Goal: Check status: Check status

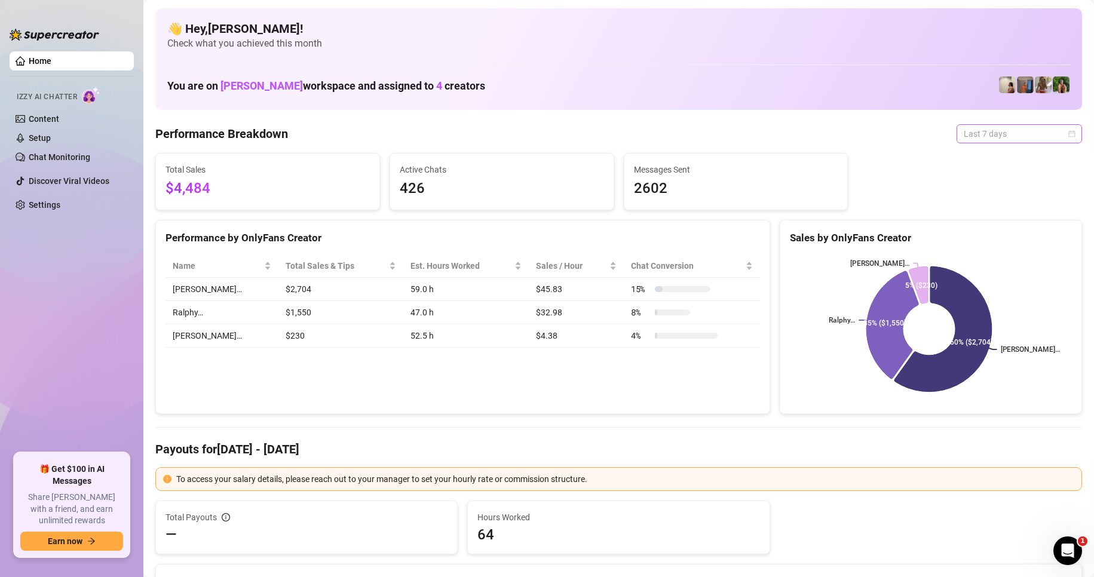
click at [1023, 127] on span "Last 7 days" at bounding box center [1019, 134] width 111 height 18
click at [975, 230] on div "Custom date" at bounding box center [1009, 234] width 106 height 13
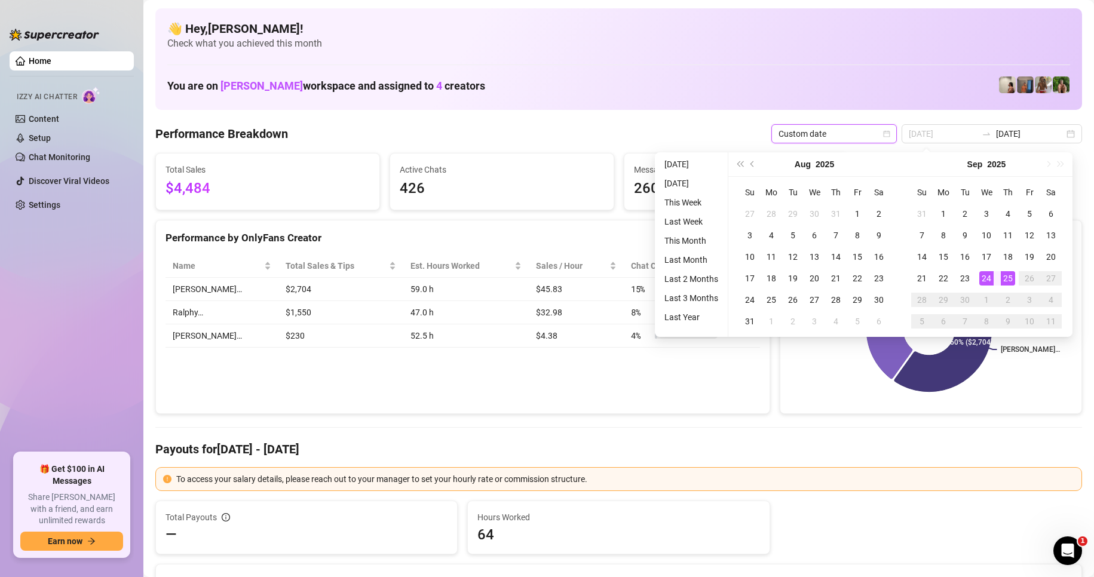
type input "[DATE]"
click at [1009, 281] on div "25" at bounding box center [1008, 278] width 14 height 14
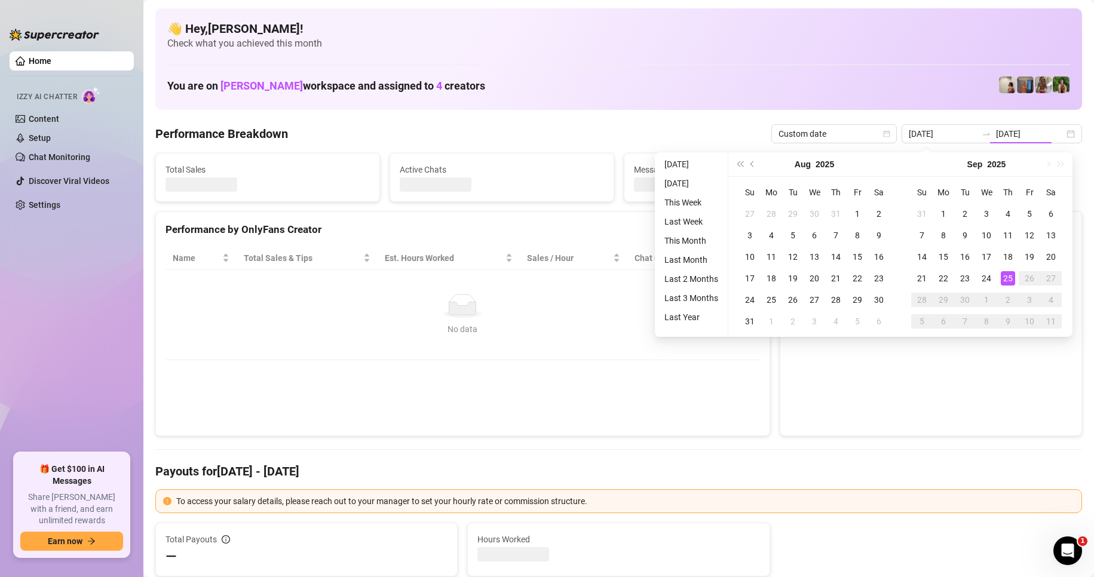
type input "[DATE]"
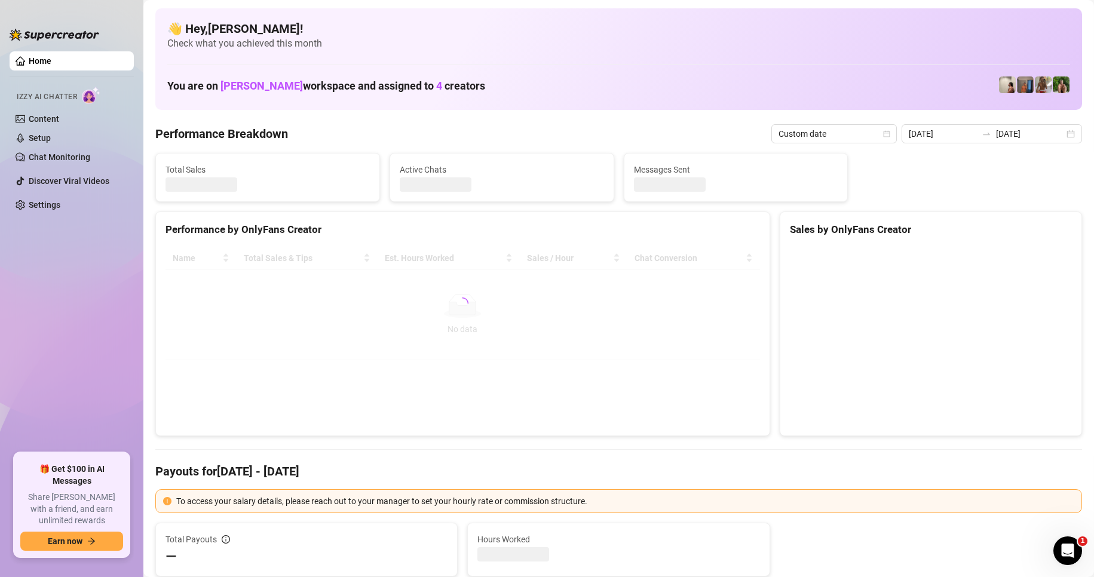
click at [552, 348] on div at bounding box center [463, 304] width 595 height 114
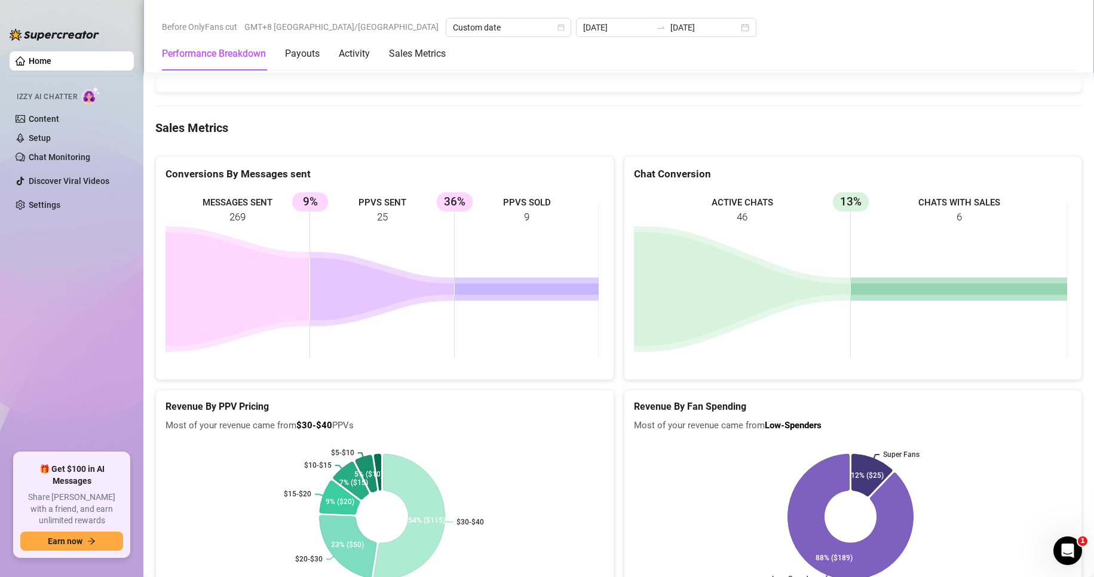
scroll to position [1510, 0]
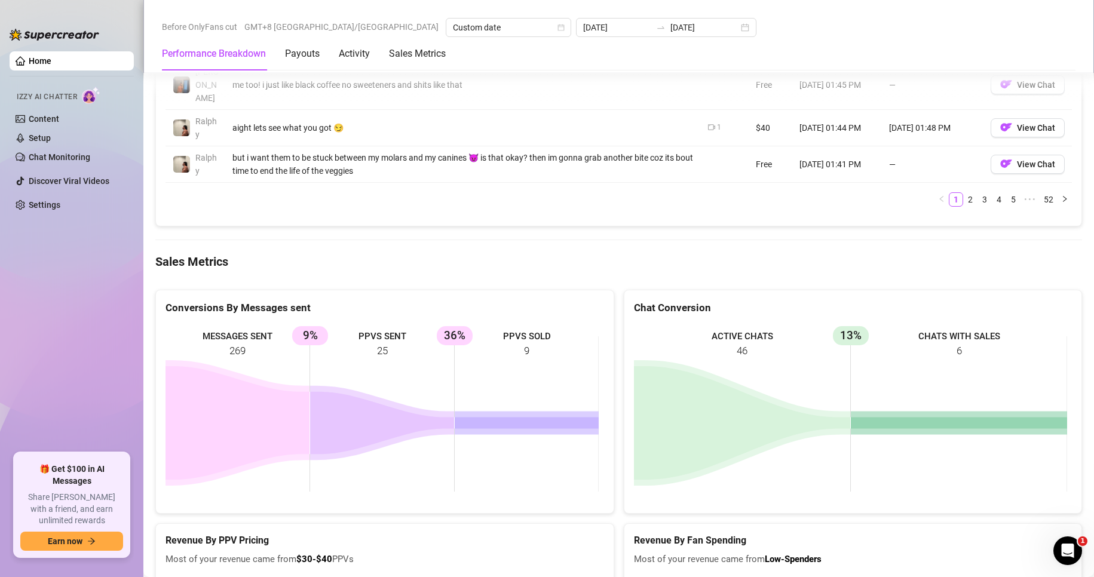
click at [85, 246] on ul "Home Izzy AI Chatter Content Setup Chat Monitoring Discover Viral Videos Settin…" at bounding box center [72, 248] width 124 height 402
